Goal: Task Accomplishment & Management: Complete application form

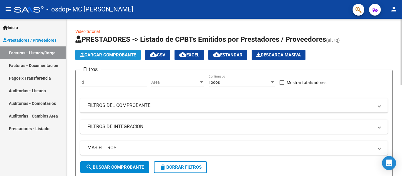
click at [108, 55] on span "Cargar Comprobante" at bounding box center [108, 54] width 56 height 5
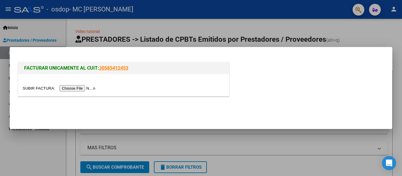
click at [90, 89] on input "file" at bounding box center [60, 88] width 74 height 6
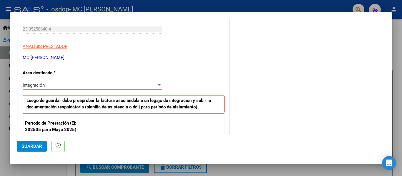
scroll to position [118, 0]
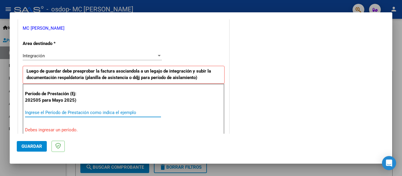
click at [100, 111] on input "Ingrese el Período de Prestación como indica el ejemplo" at bounding box center [93, 112] width 136 height 5
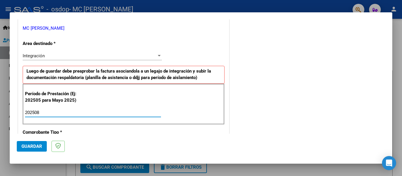
type input "202508"
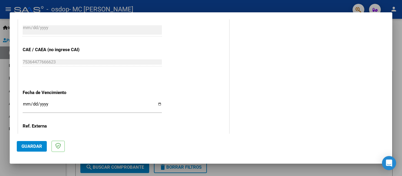
scroll to position [383, 0]
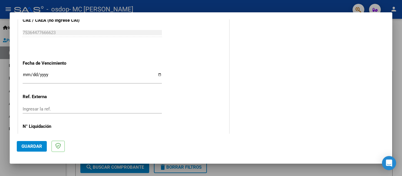
click at [159, 74] on input "Ingresar la fecha" at bounding box center [92, 76] width 139 height 9
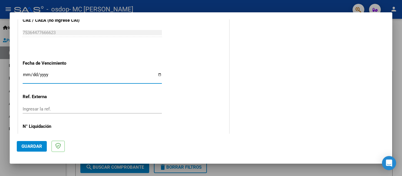
type input "[DATE]"
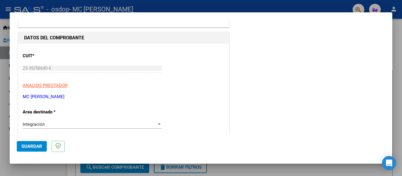
scroll to position [59, 0]
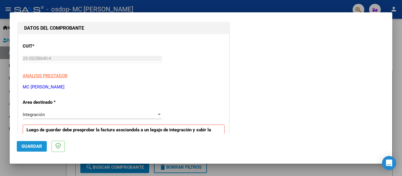
click at [32, 145] on span "Guardar" at bounding box center [31, 146] width 21 height 5
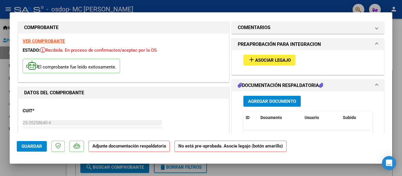
scroll to position [0, 0]
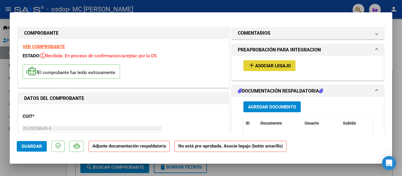
click at [269, 67] on span "Asociar Legajo" at bounding box center [273, 65] width 36 height 5
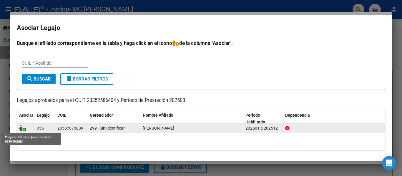
click at [25, 129] on icon at bounding box center [22, 128] width 7 height 6
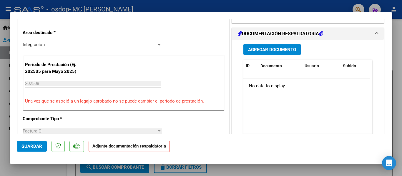
scroll to position [147, 0]
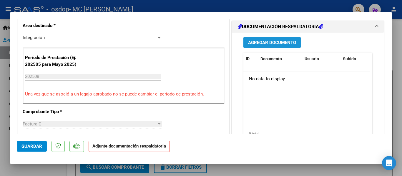
click at [276, 39] on button "Agregar Documento" at bounding box center [271, 42] width 57 height 11
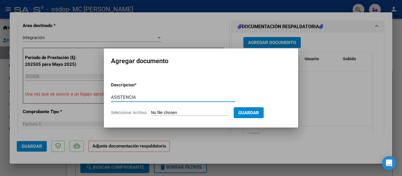
type input "ASISTENCIA"
click at [211, 112] on input "Seleccionar Archivo" at bounding box center [190, 113] width 78 height 6
type input "C:\fakepath\ASISTENCIA AGOSTO [PERSON_NAME].pdf"
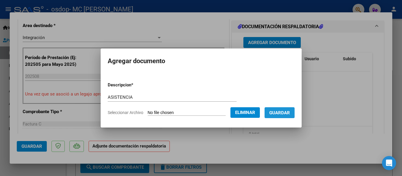
click at [288, 111] on span "Guardar" at bounding box center [279, 112] width 21 height 5
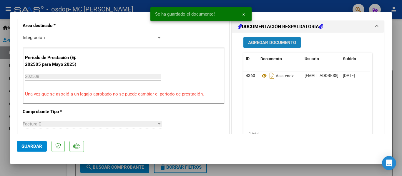
click at [264, 39] on button "Agregar Documento" at bounding box center [271, 42] width 57 height 11
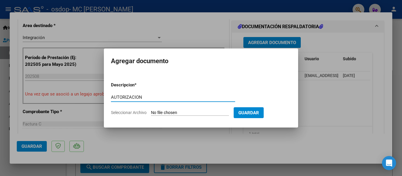
type input "AUTORIZACION"
click at [193, 113] on input "Seleccionar Archivo" at bounding box center [190, 113] width 78 height 6
type input "C:\fakepath\AUTORIZACION MAMMANA [PERSON_NAME] 2025.pdf"
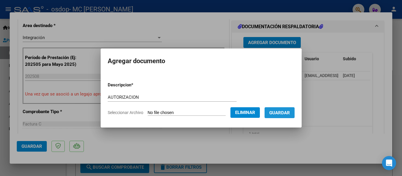
click at [290, 114] on span "Guardar" at bounding box center [279, 112] width 21 height 5
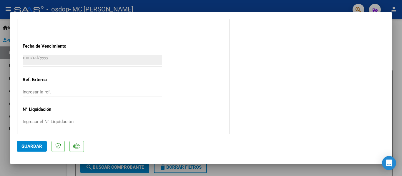
scroll to position [412, 0]
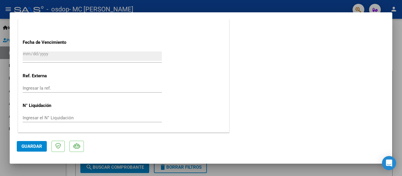
click at [32, 143] on button "Guardar" at bounding box center [32, 146] width 30 height 11
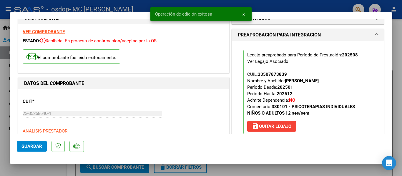
scroll to position [0, 0]
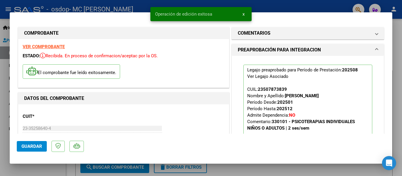
click at [304, 4] on div at bounding box center [201, 88] width 402 height 176
type input "$ 0,00"
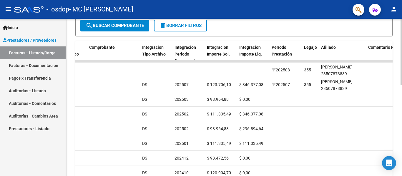
scroll to position [127, 0]
